Goal: Navigation & Orientation: Understand site structure

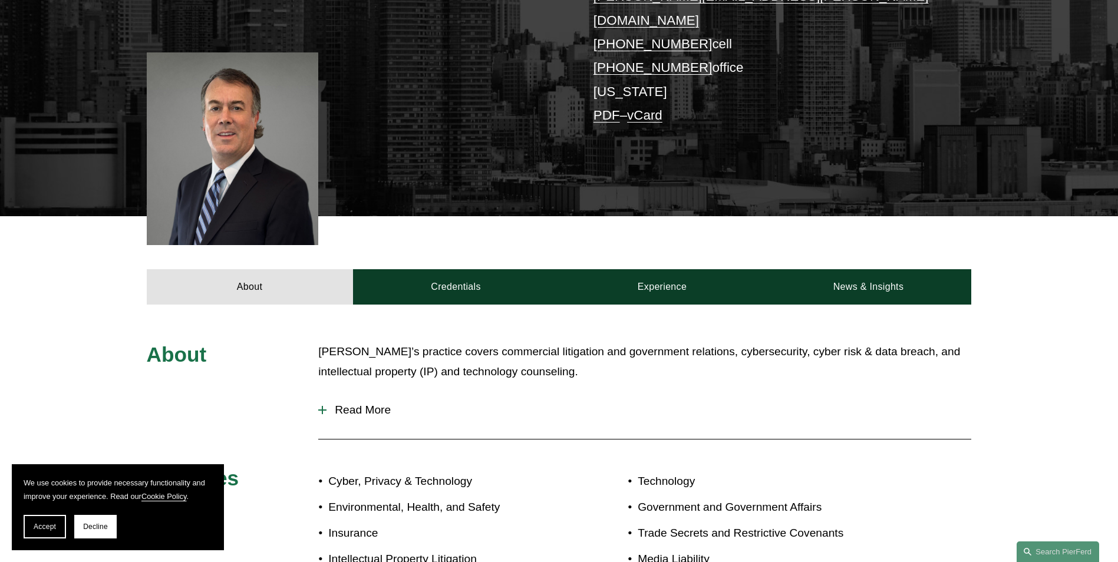
scroll to position [252, 0]
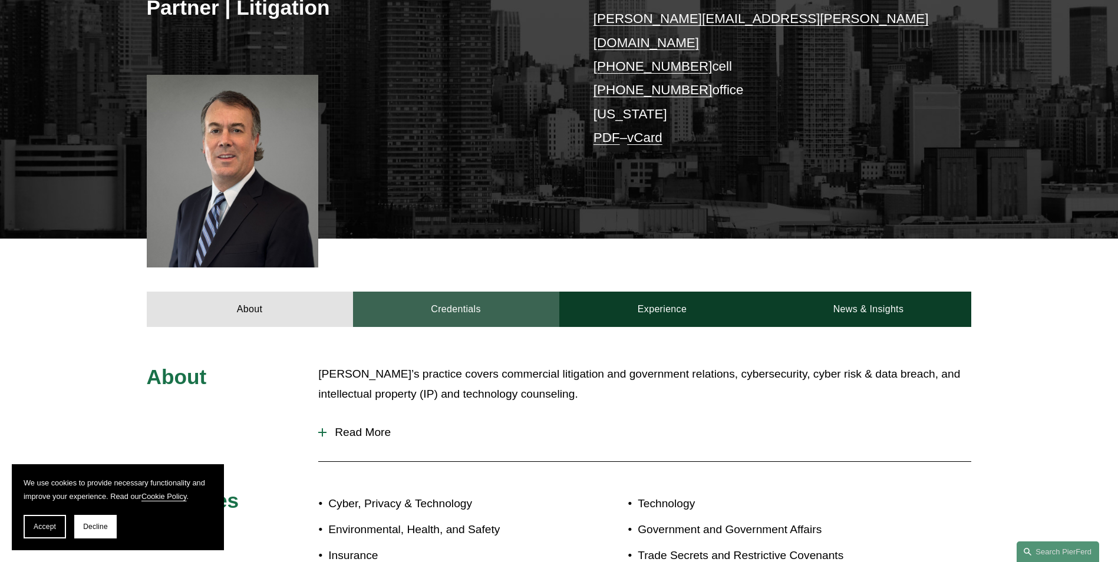
click at [455, 292] on link "Credentials" at bounding box center [456, 309] width 206 height 35
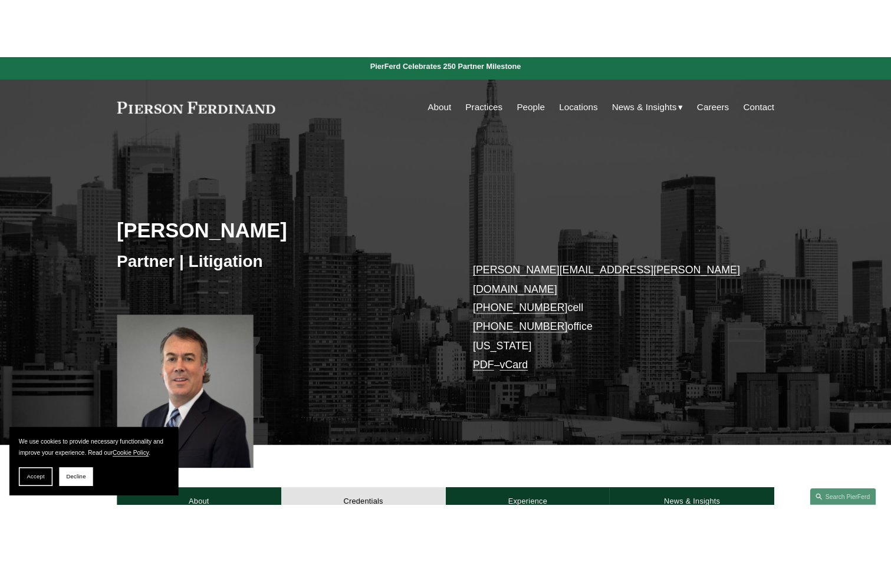
scroll to position [0, 0]
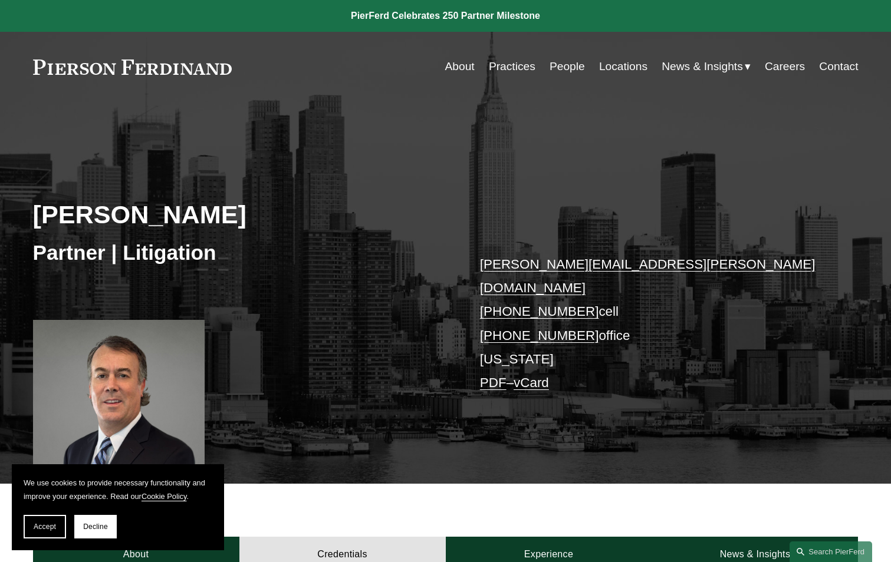
click at [625, 62] on link "Locations" at bounding box center [623, 66] width 48 height 22
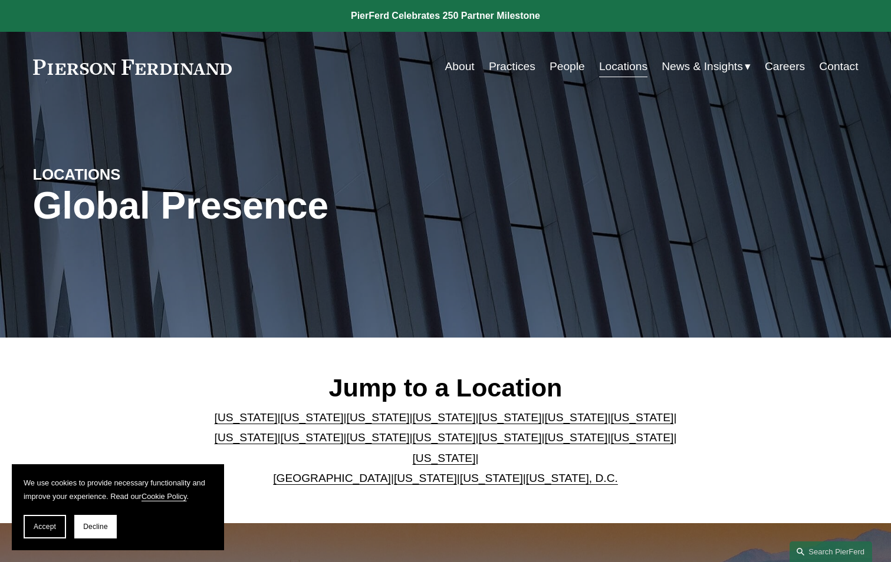
click at [573, 64] on link "People" at bounding box center [566, 66] width 35 height 22
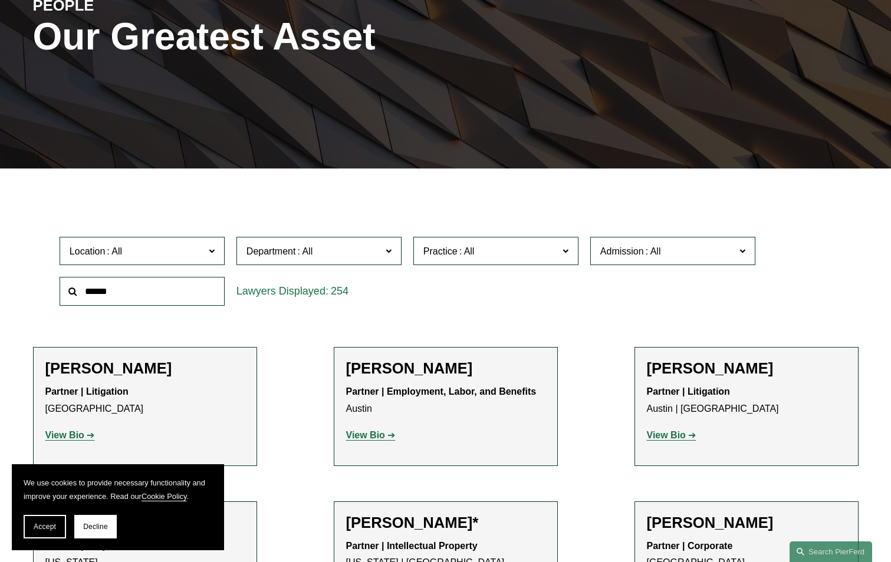
scroll to position [59, 0]
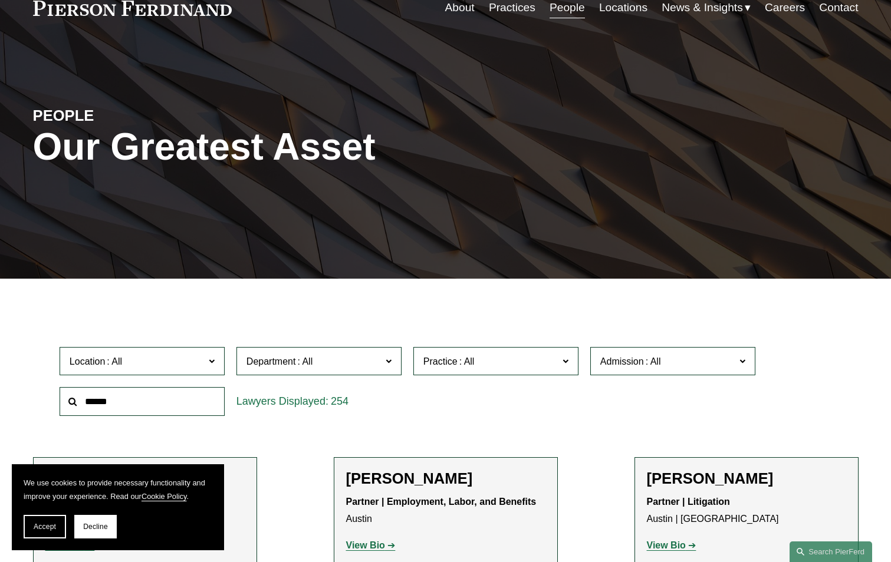
click at [506, 6] on link "Practices" at bounding box center [512, 7] width 47 height 22
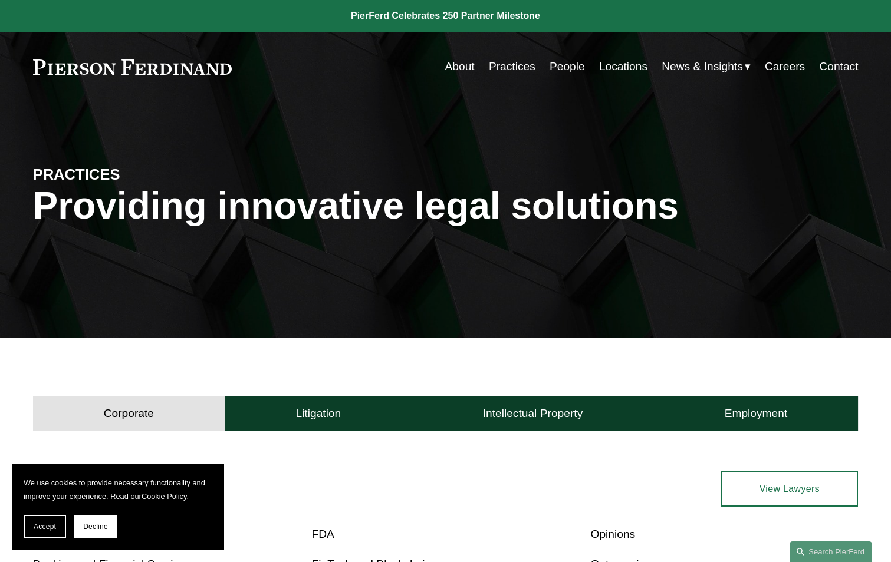
click at [449, 65] on link "About" at bounding box center [459, 66] width 29 height 22
